Goal: Task Accomplishment & Management: Manage account settings

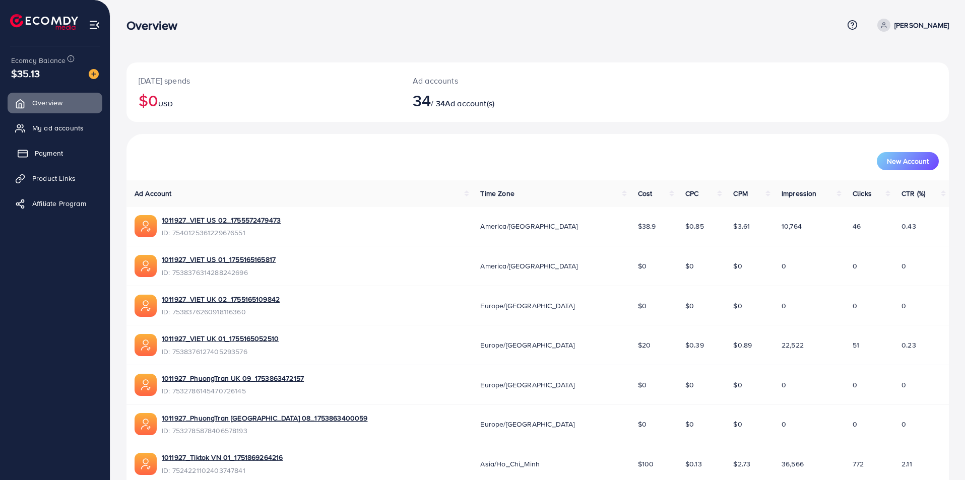
click at [44, 151] on span "Payment" at bounding box center [49, 153] width 28 height 10
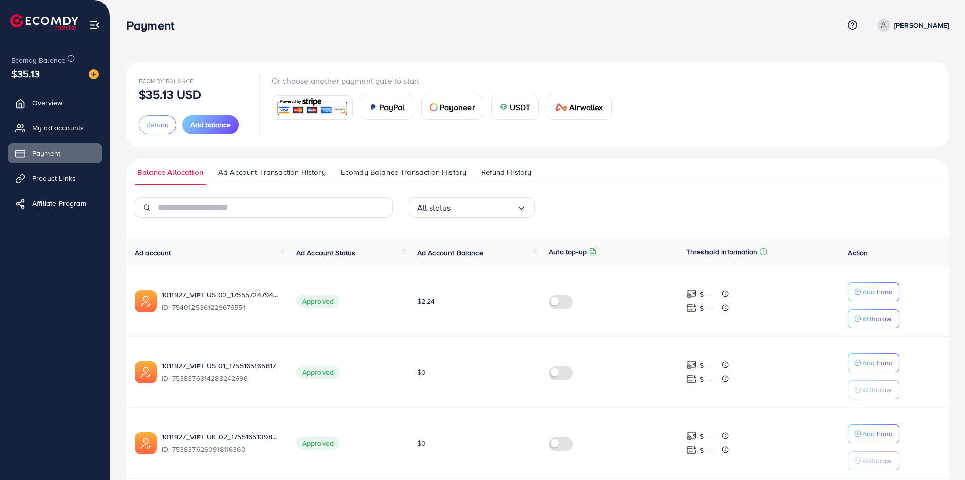
click at [267, 173] on span "Ad Account Transaction History" at bounding box center [271, 172] width 107 height 11
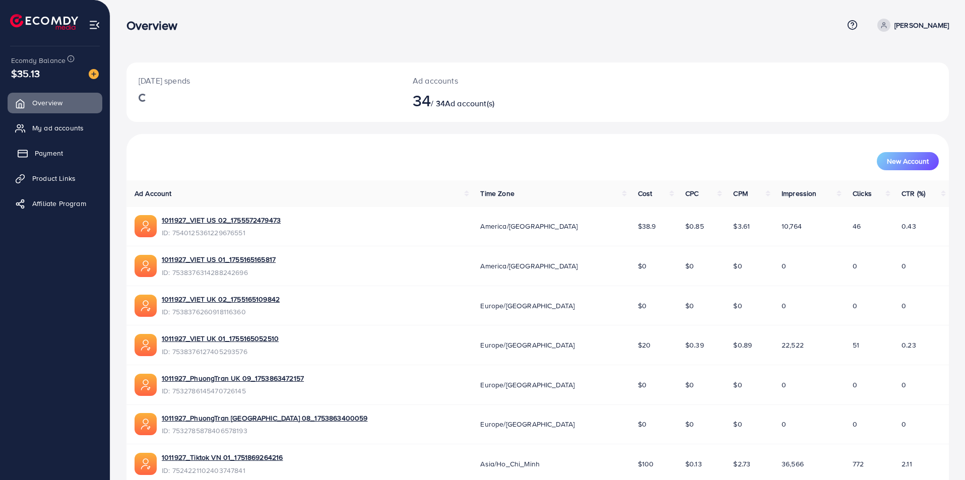
click at [50, 152] on span "Payment" at bounding box center [49, 153] width 28 height 10
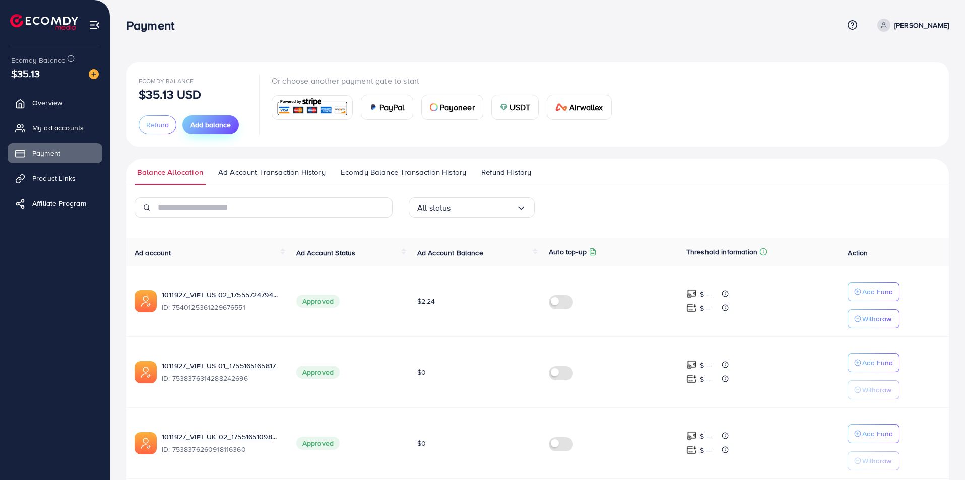
click at [202, 125] on span "Add balance" at bounding box center [211, 125] width 40 height 10
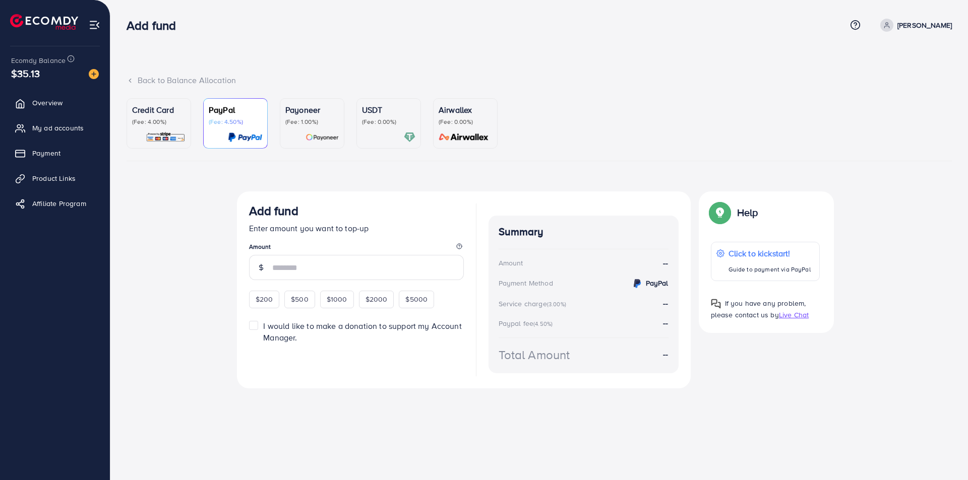
click at [152, 126] on p "(Fee: 4.00%)" at bounding box center [158, 122] width 53 height 8
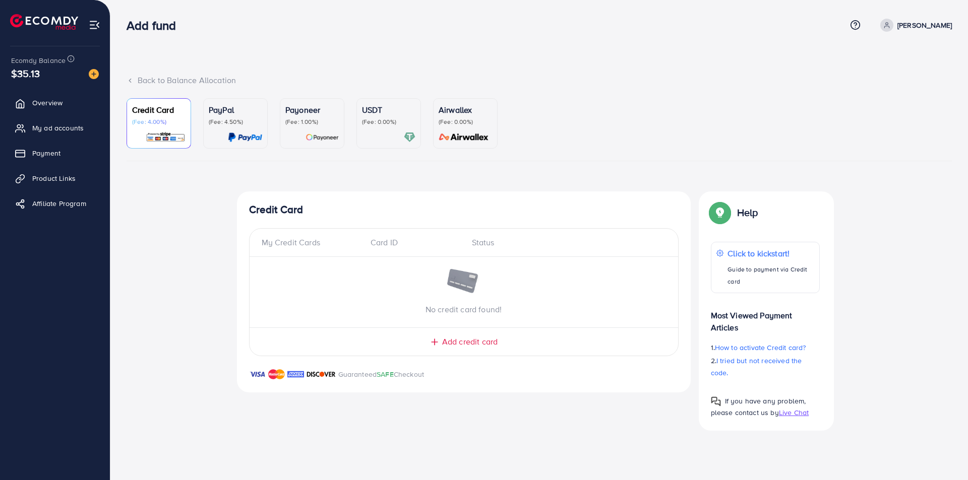
click at [387, 123] on p "(Fee: 0.00%)" at bounding box center [388, 122] width 53 height 8
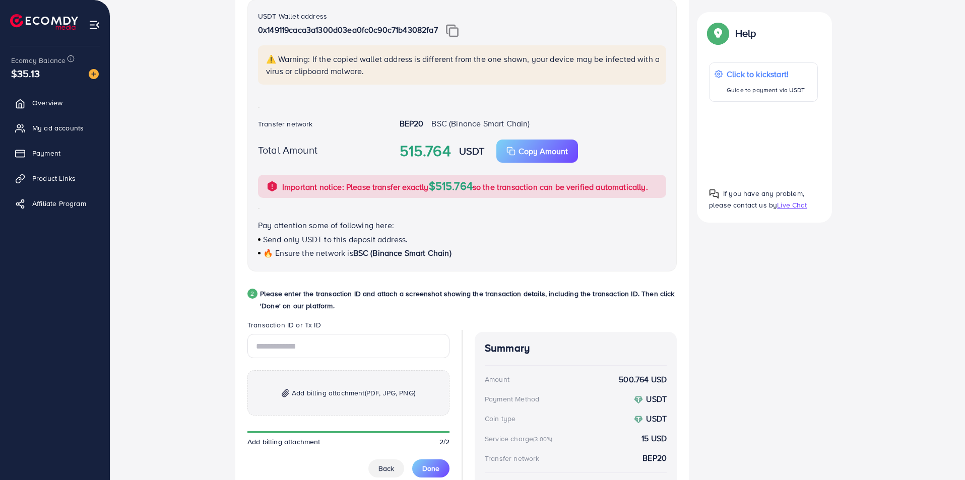
scroll to position [203, 0]
